Goal: Task Accomplishment & Management: Complete application form

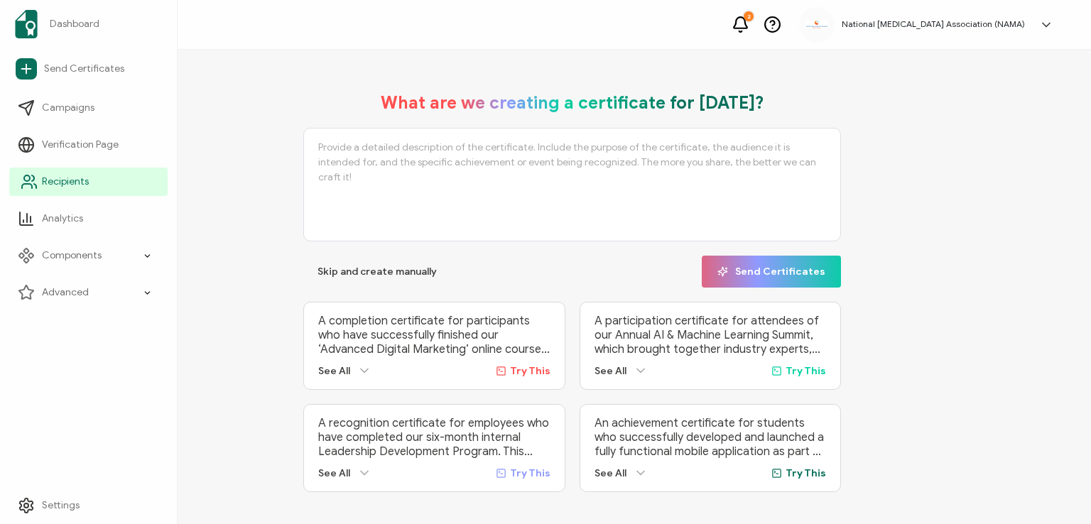
click at [60, 184] on span "Recipients" at bounding box center [65, 182] width 47 height 14
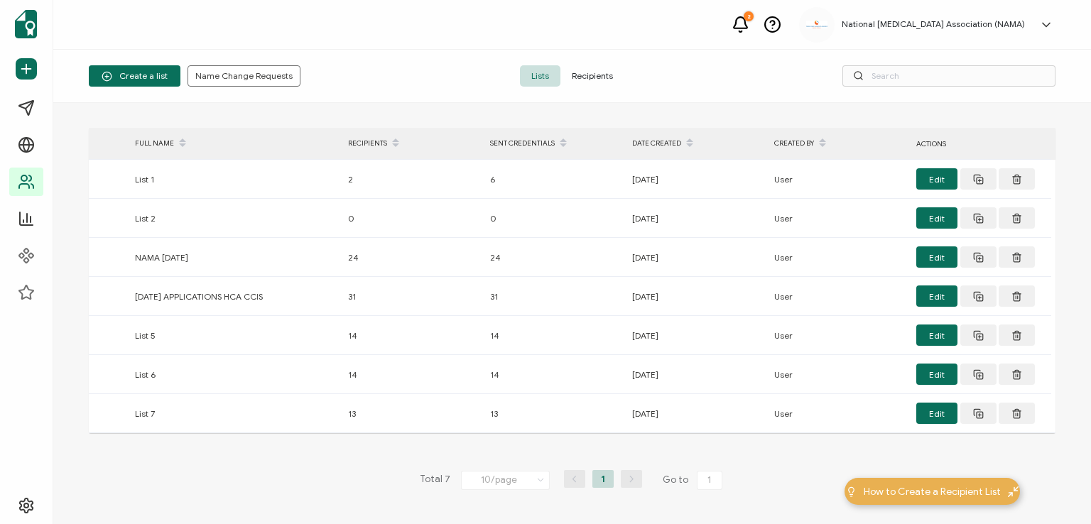
click at [597, 72] on span "Recipients" at bounding box center [592, 75] width 64 height 21
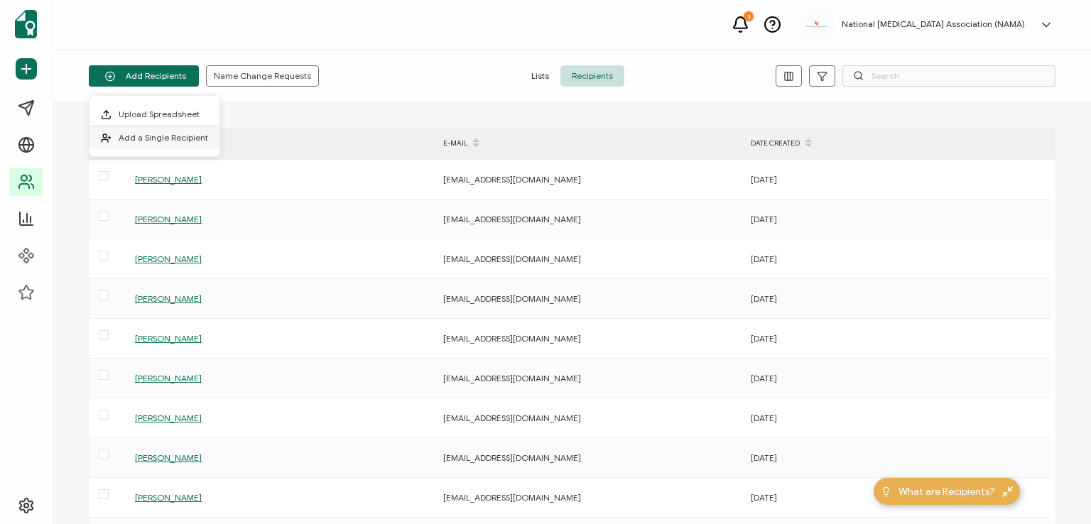
click at [170, 133] on span "Add a Single Recipient" at bounding box center [163, 137] width 89 height 11
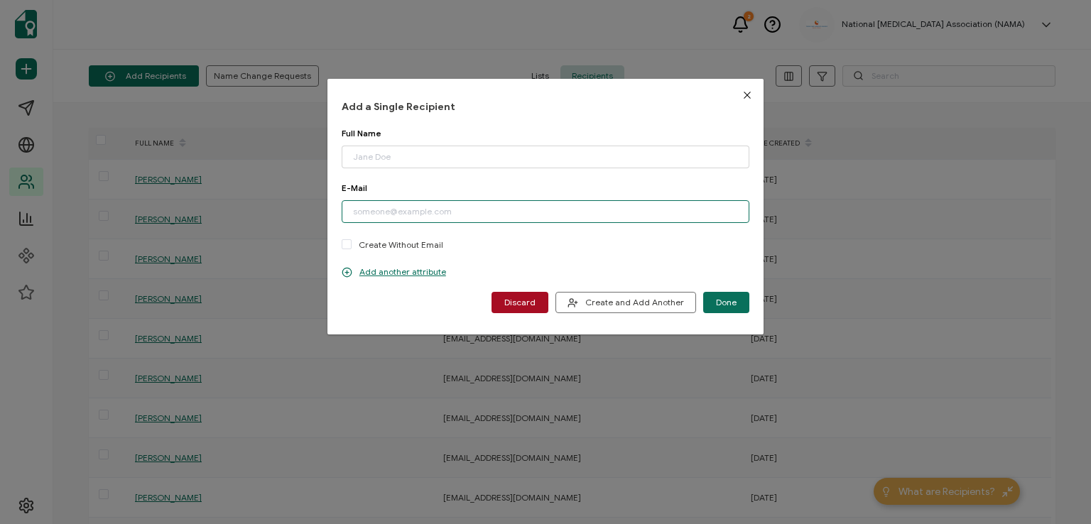
paste input "[EMAIL_ADDRESS][DOMAIN_NAME]"
type input "[EMAIL_ADDRESS][DOMAIN_NAME]"
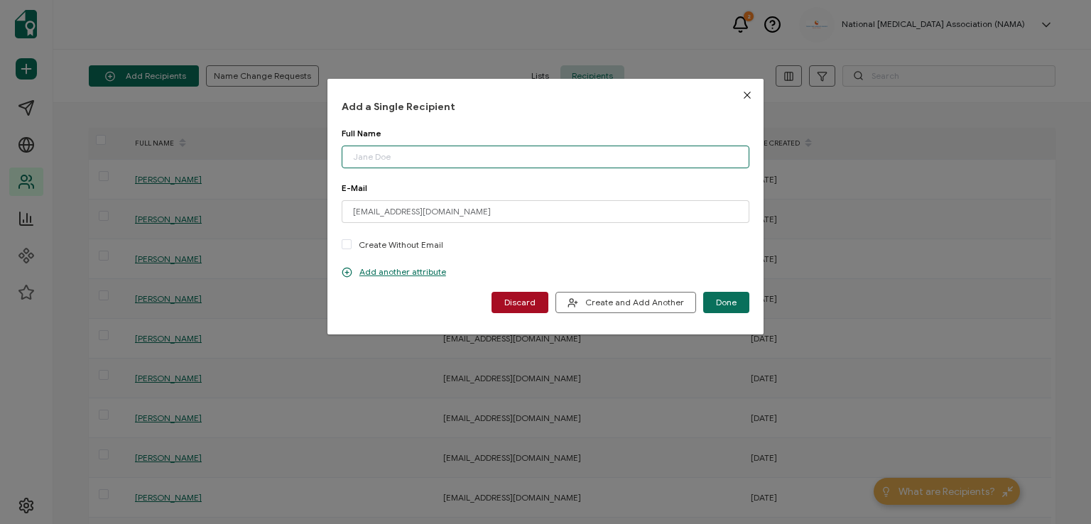
paste input "[PERSON_NAME]"
type input "[PERSON_NAME]"
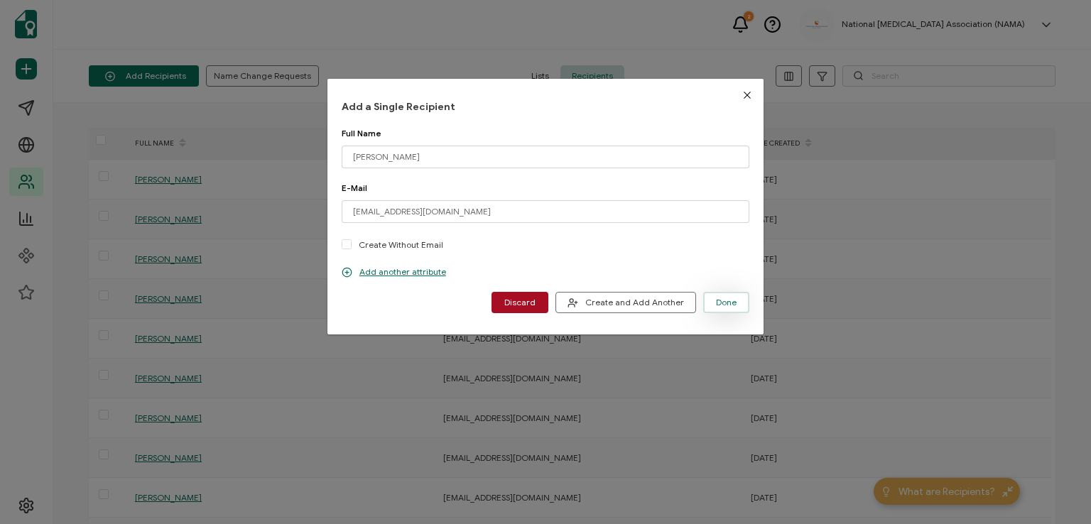
click at [714, 295] on button "Done" at bounding box center [726, 302] width 46 height 21
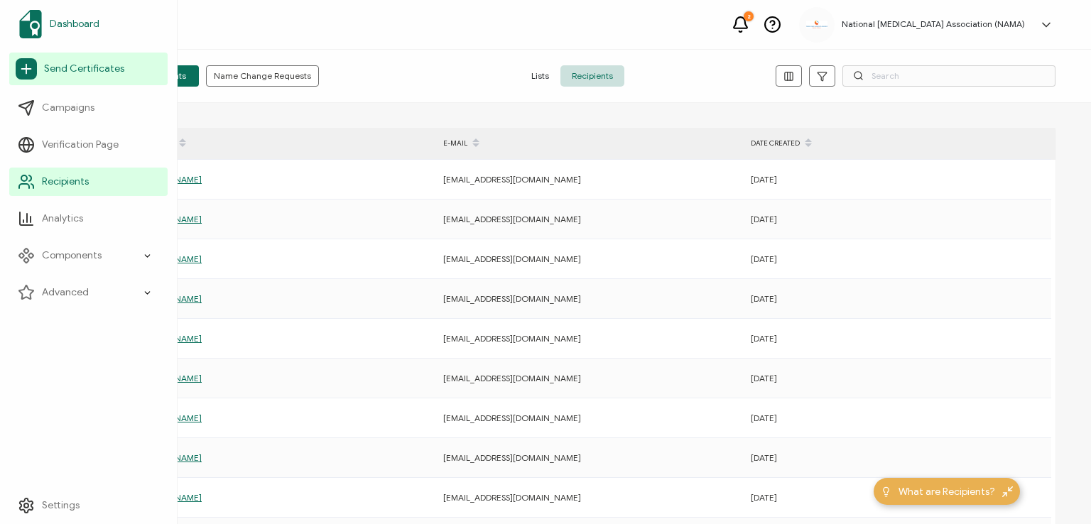
click at [69, 21] on span "Dashboard" at bounding box center [75, 24] width 50 height 14
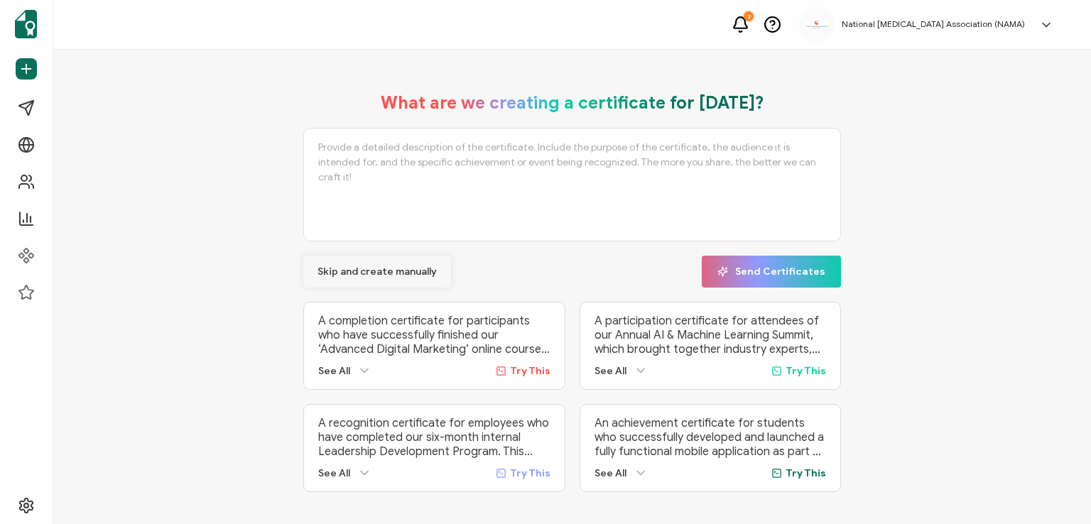
click at [371, 268] on span "Skip and create manually" at bounding box center [376, 272] width 119 height 10
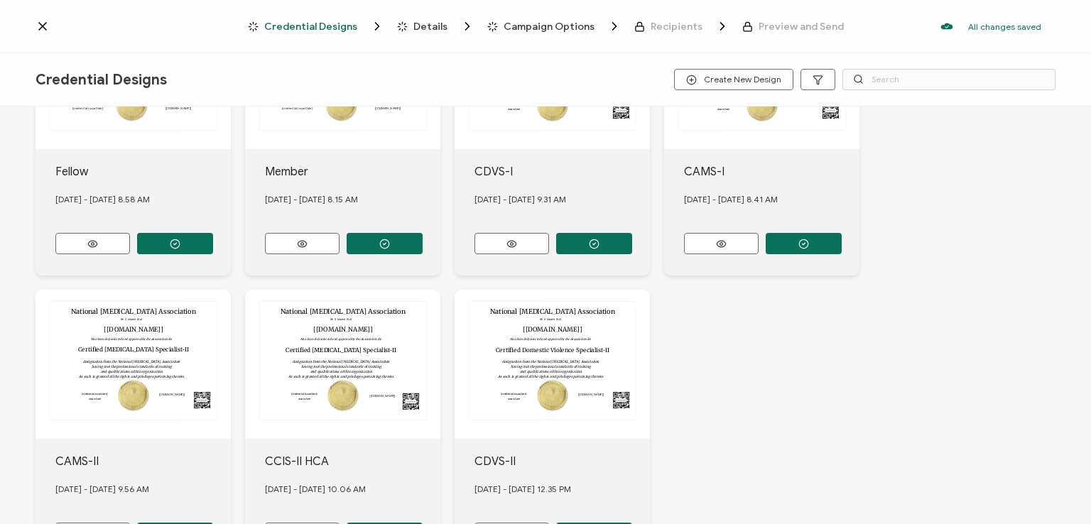
scroll to position [426, 0]
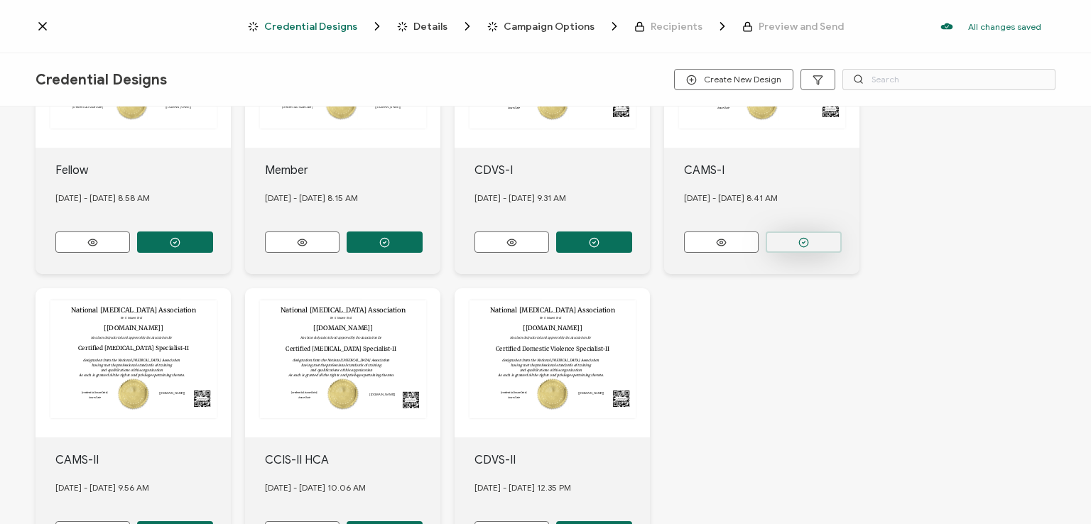
click at [795, 234] on button "button" at bounding box center [804, 242] width 76 height 21
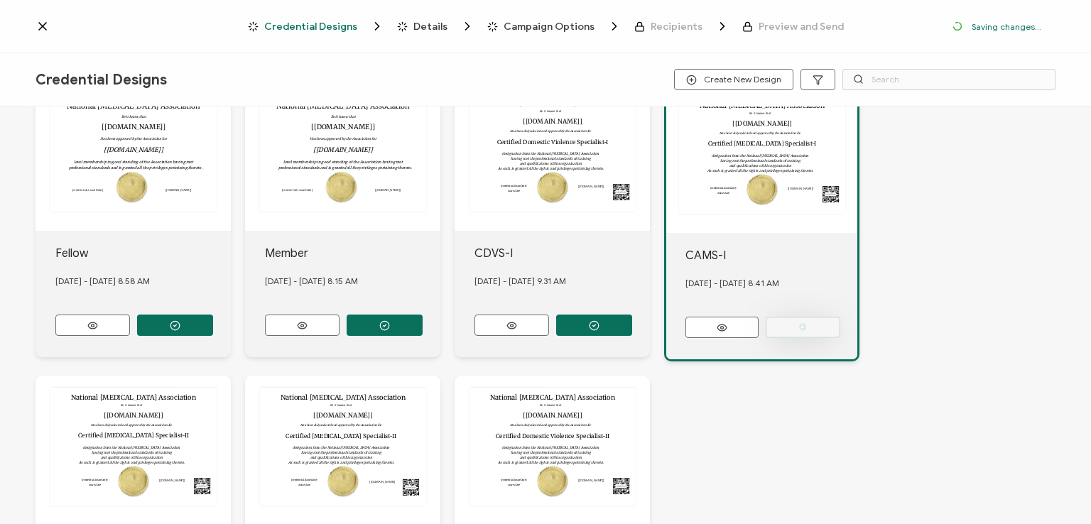
scroll to position [508, 0]
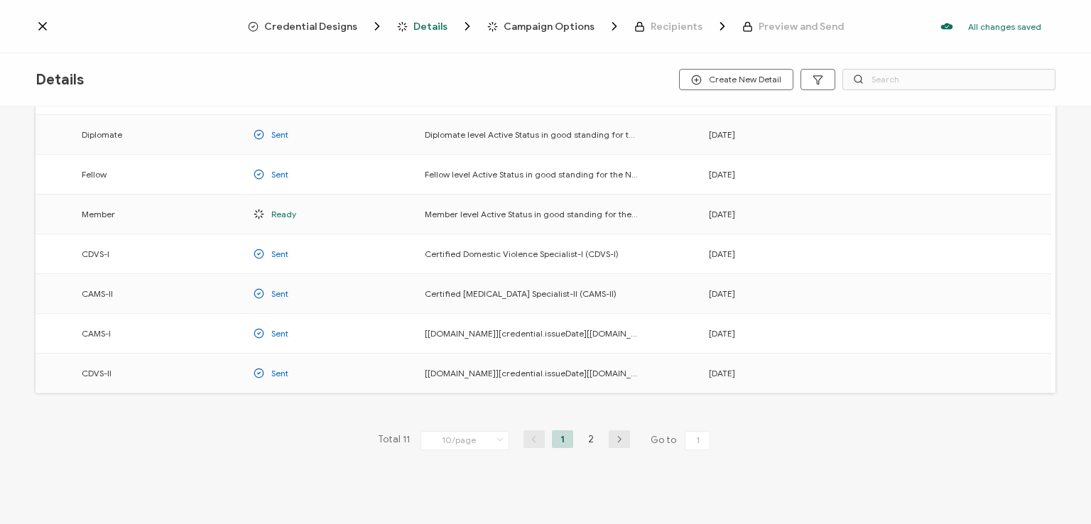
scroll to position [187, 0]
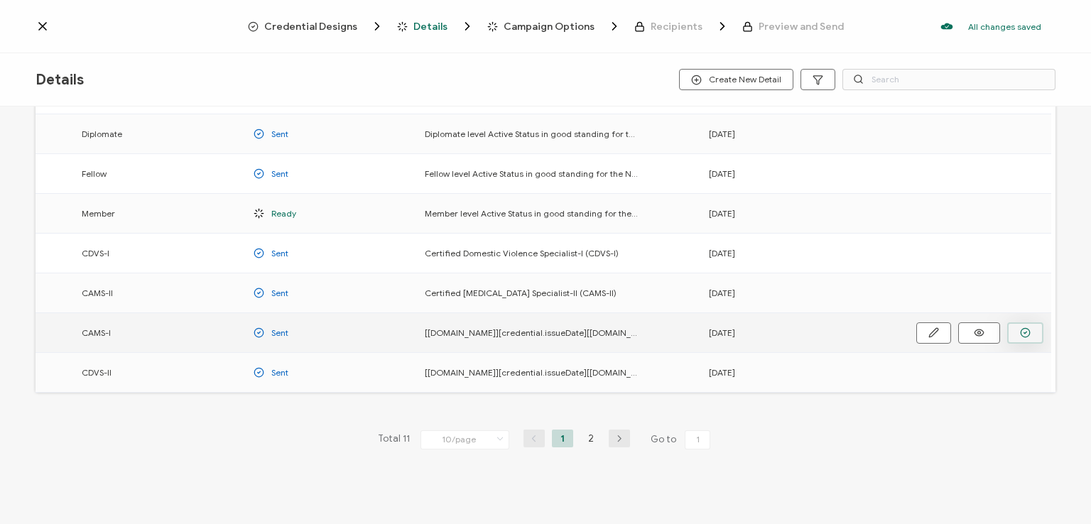
click at [1026, 332] on icon "button" at bounding box center [1025, 332] width 11 height 11
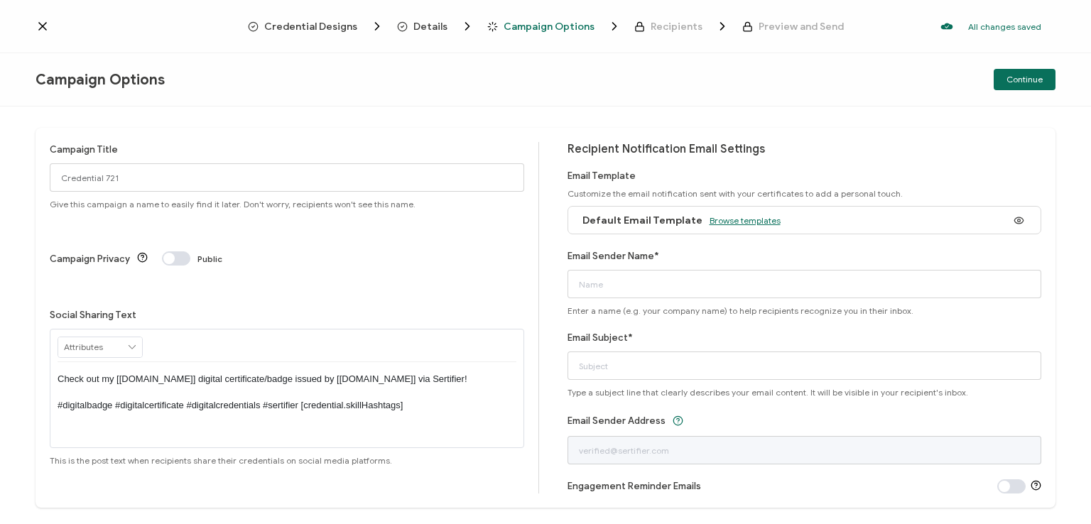
click at [724, 222] on span "Browse templates" at bounding box center [744, 220] width 71 height 11
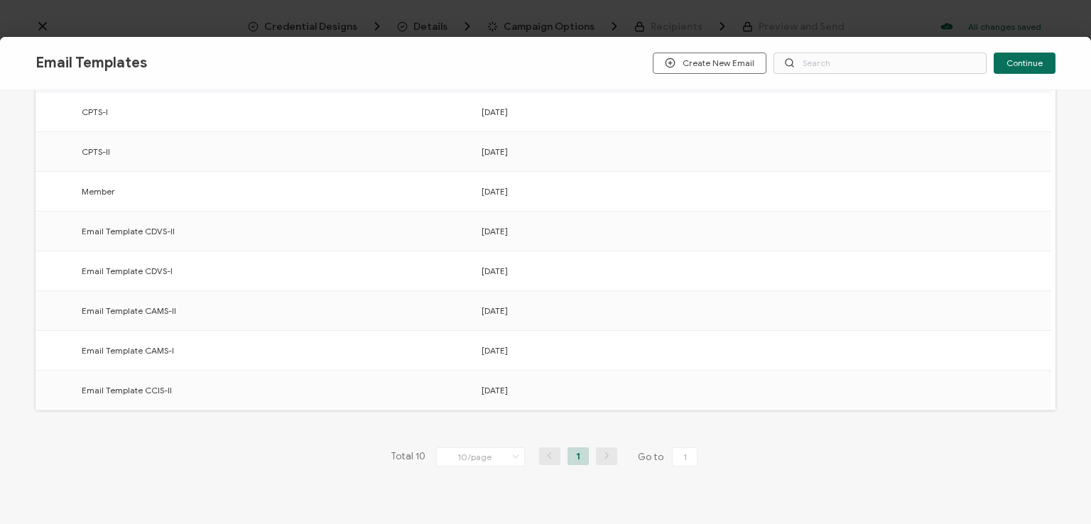
scroll to position [213, 0]
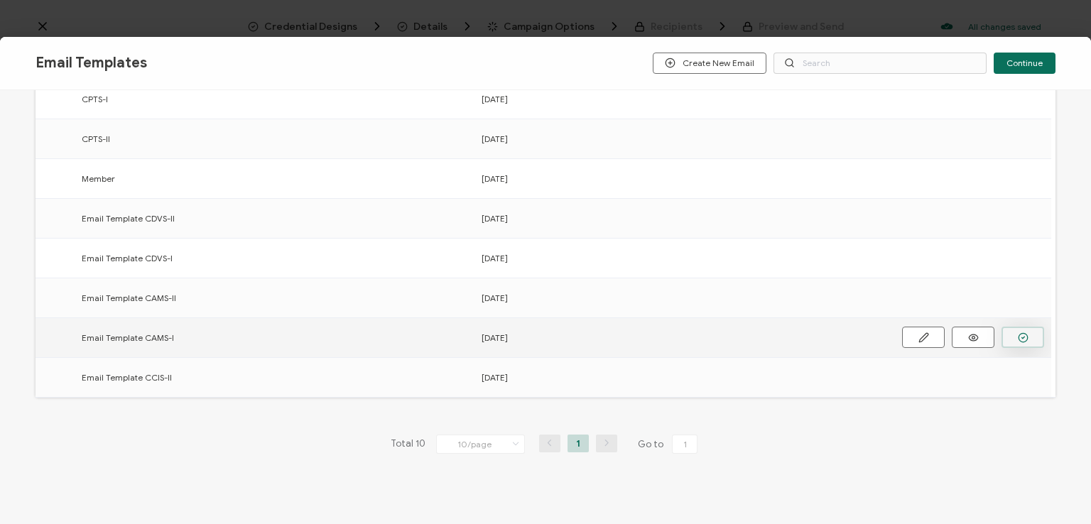
click at [1014, 336] on button "button" at bounding box center [1022, 337] width 43 height 21
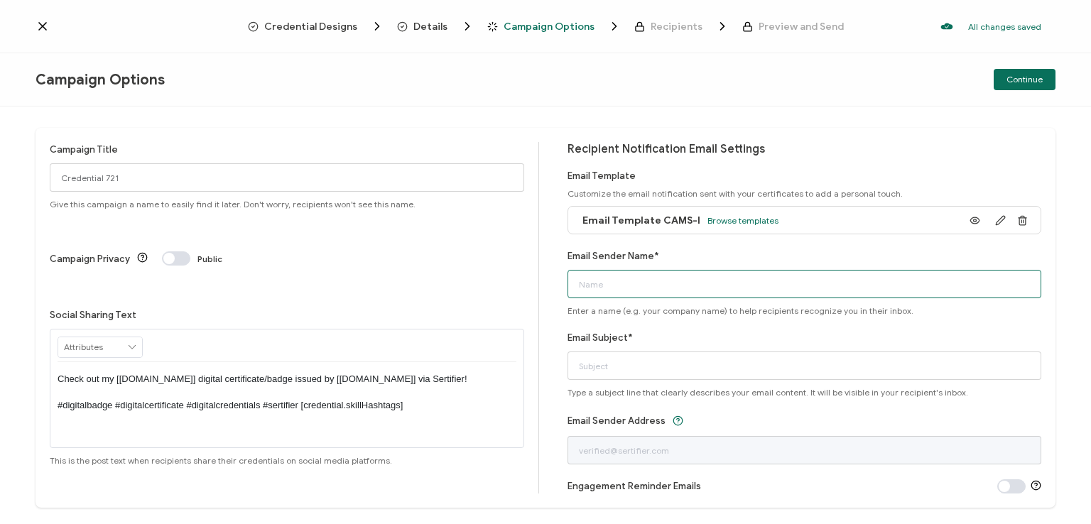
click at [702, 279] on input "Email Sender Name*" at bounding box center [804, 284] width 474 height 28
type input "National [MEDICAL_DATA] Association"
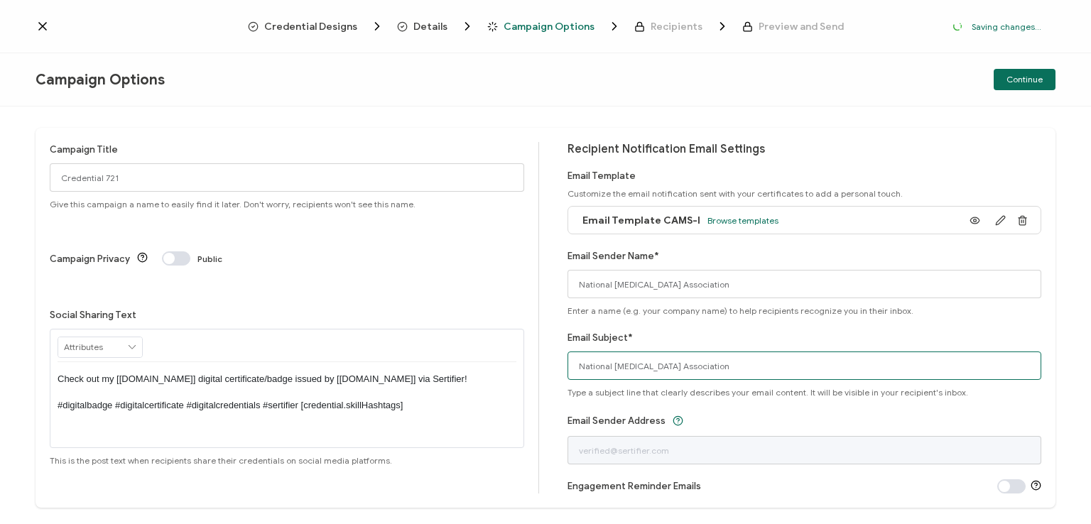
drag, startPoint x: 737, startPoint y: 361, endPoint x: 399, endPoint y: 386, distance: 338.9
click at [399, 386] on div "Campaign Title Credential 721 Give this campaign a name to easily find it later…" at bounding box center [546, 318] width 1020 height 380
type input "CAMS-I digital certificate"
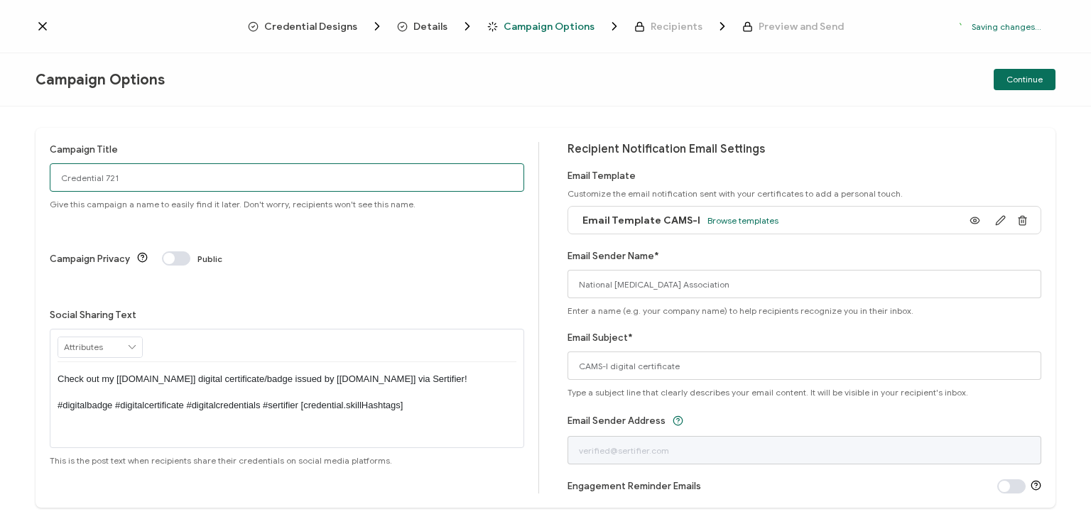
drag, startPoint x: 151, startPoint y: 175, endPoint x: 0, endPoint y: 176, distance: 151.3
click at [0, 176] on div "Campaign Title Credential 721 Give this campaign a name to easily find it later…" at bounding box center [545, 316] width 1091 height 418
type input "CAMS-I 1 - [DATE]"
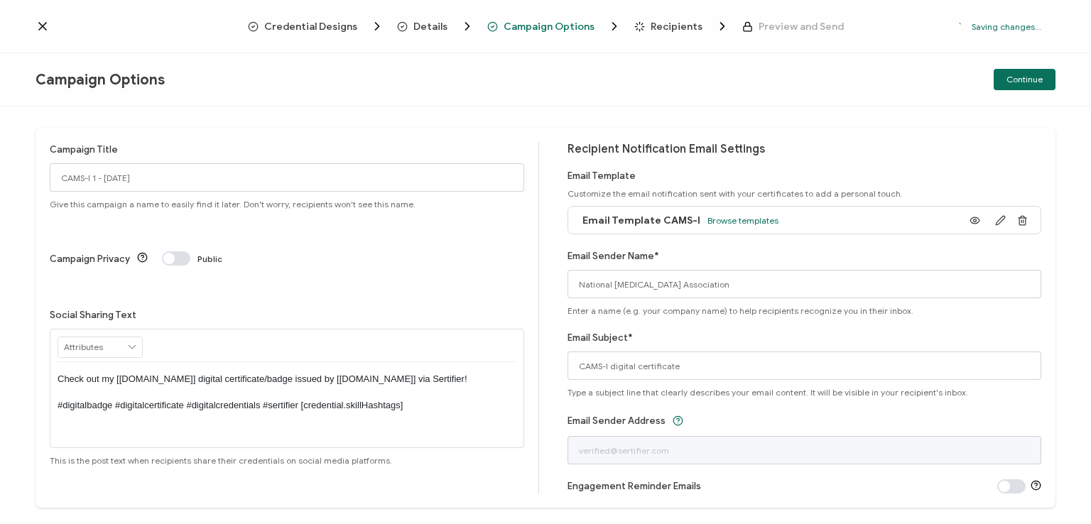
click at [283, 373] on p "Check out my [[DOMAIN_NAME]] digital certificate/badge issued by [[DOMAIN_NAME]…" at bounding box center [287, 392] width 459 height 39
click at [337, 133] on div "Campaign Title CAMS-I 1 - [DATE] Give this campaign a name to easily find it la…" at bounding box center [546, 318] width 1020 height 380
click at [1023, 75] on span "Continue" at bounding box center [1024, 79] width 36 height 9
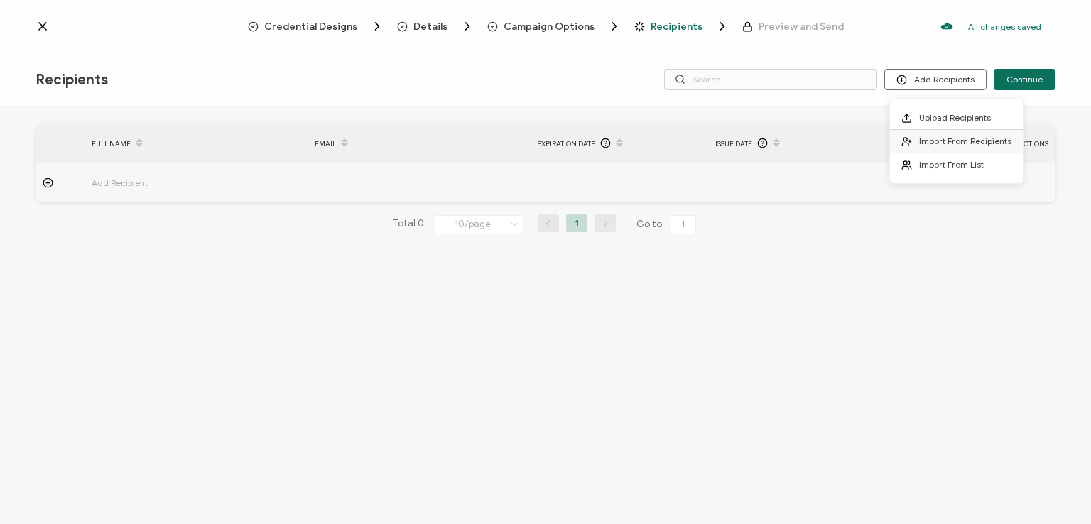
click at [942, 136] on span "Import From Recipients" at bounding box center [965, 141] width 92 height 11
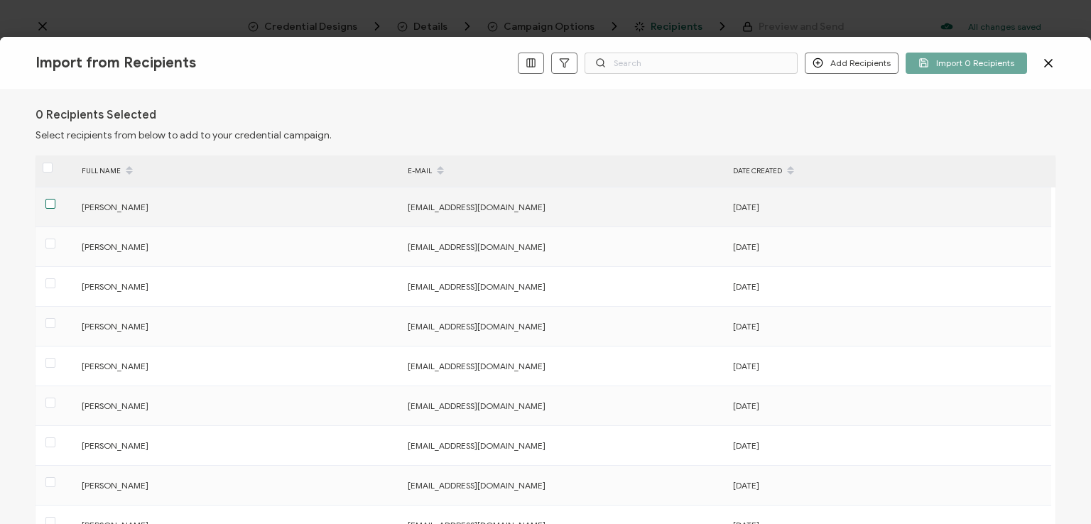
click at [50, 205] on span at bounding box center [50, 204] width 10 height 10
click at [55, 199] on input "checkbox" at bounding box center [55, 199] width 0 height 0
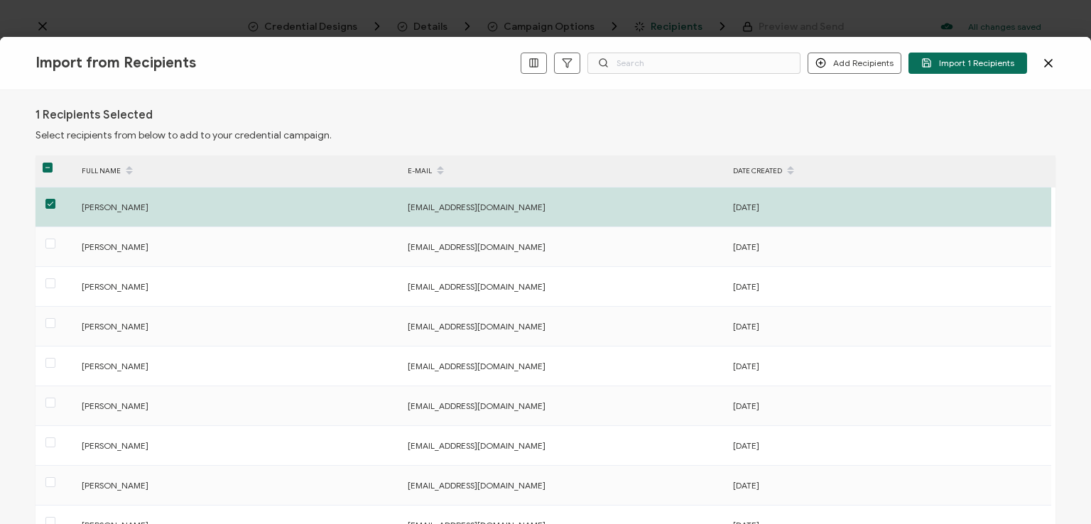
click at [801, 92] on div "1 Recipients Selected Select recipients from below to add to your credential ca…" at bounding box center [545, 307] width 1091 height 434
click at [763, 62] on input "text" at bounding box center [693, 63] width 213 height 21
click at [747, 37] on div "Import from Recipients Add Recipients Add a Single Recipient Import 1 Recipients" at bounding box center [545, 63] width 1091 height 53
click at [994, 58] on span "Import 1 Recipients" at bounding box center [967, 63] width 93 height 11
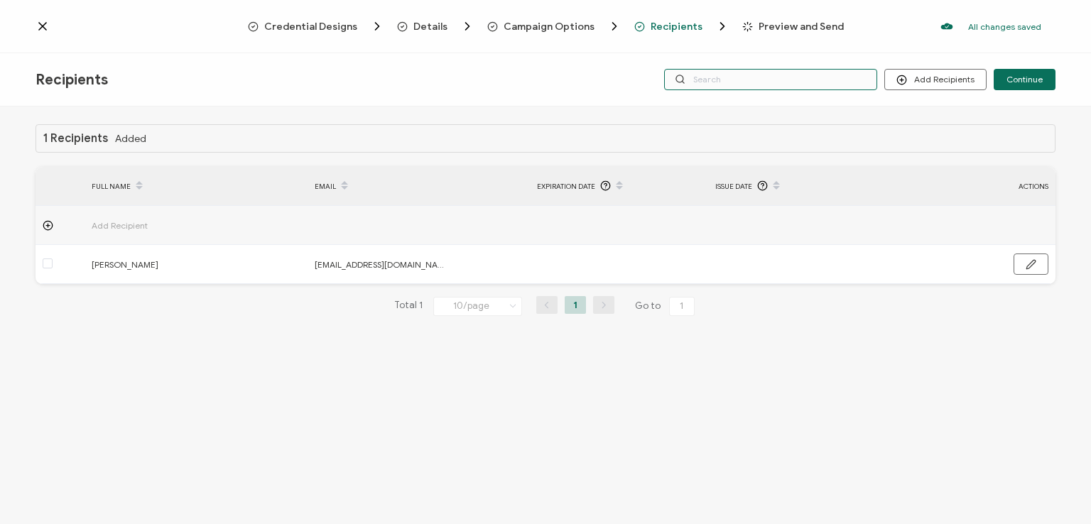
click at [790, 79] on input "text" at bounding box center [770, 79] width 213 height 21
click at [776, 50] on div "Credential Designs Details Campaign Options Recipients Preview and Send All cha…" at bounding box center [545, 26] width 1091 height 53
click at [775, 76] on input "text" at bounding box center [770, 79] width 213 height 21
click at [782, 99] on div "Recipients Add Recipients Continue" at bounding box center [545, 79] width 1091 height 53
click at [1021, 79] on span "Continue" at bounding box center [1024, 79] width 36 height 9
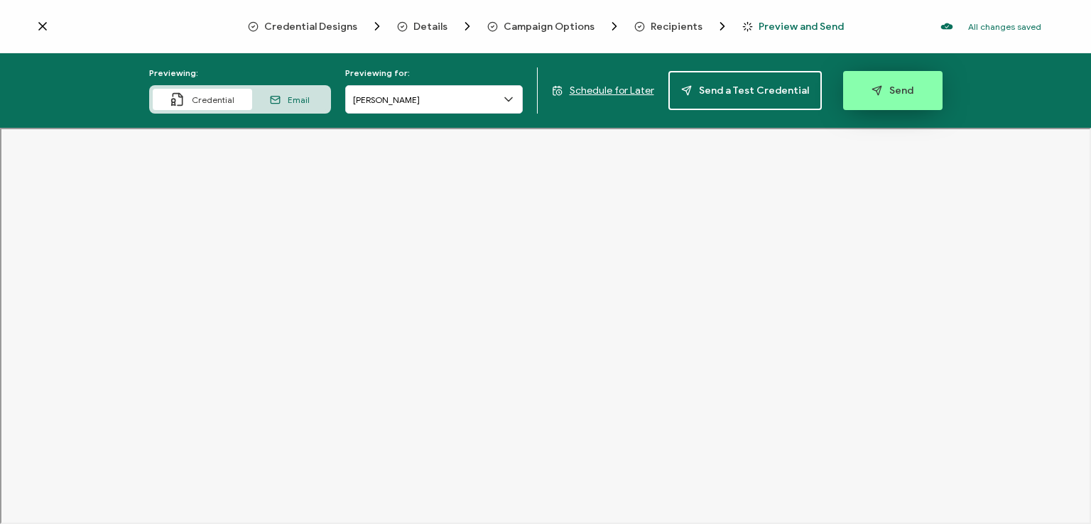
click at [883, 90] on span "Send" at bounding box center [892, 90] width 42 height 11
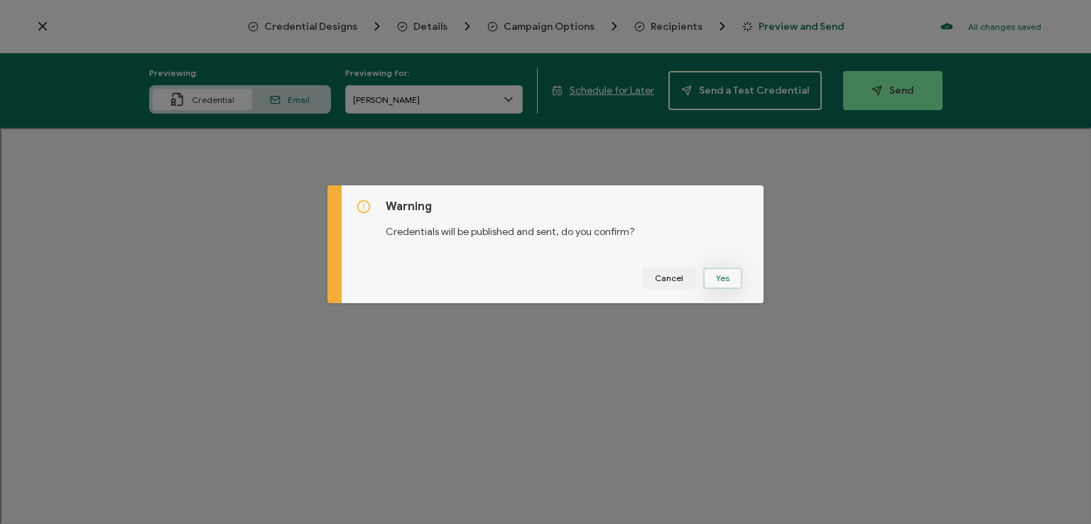
click at [730, 273] on button "Yes" at bounding box center [722, 278] width 39 height 21
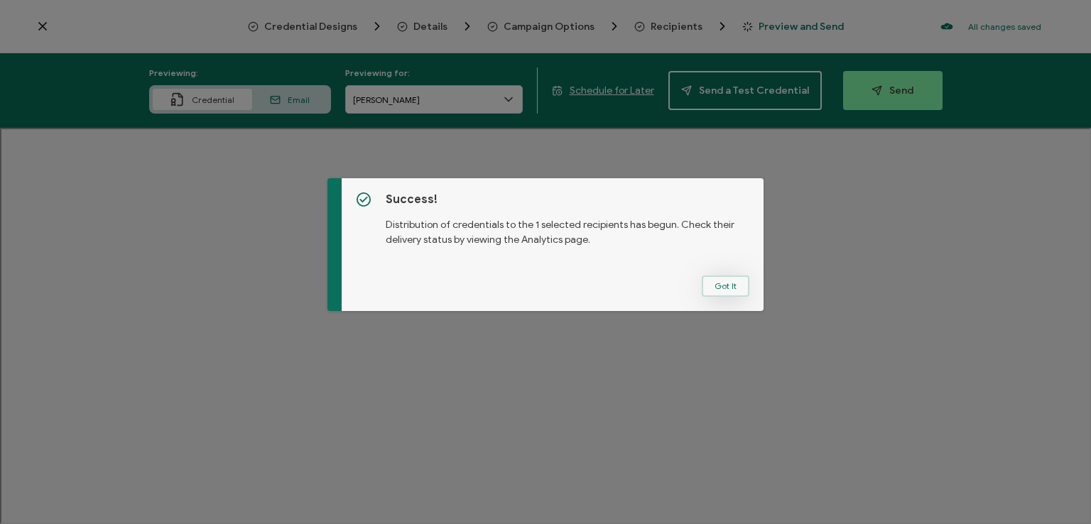
click at [723, 282] on button "Got It" at bounding box center [726, 286] width 48 height 21
